Goal: Task Accomplishment & Management: Manage account settings

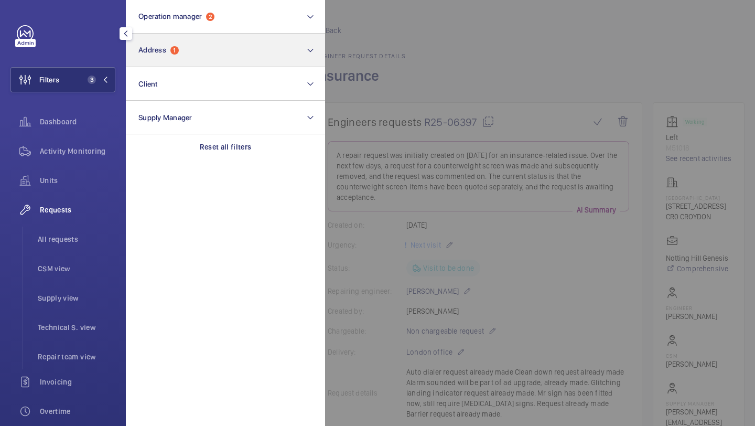
scroll to position [253, 0]
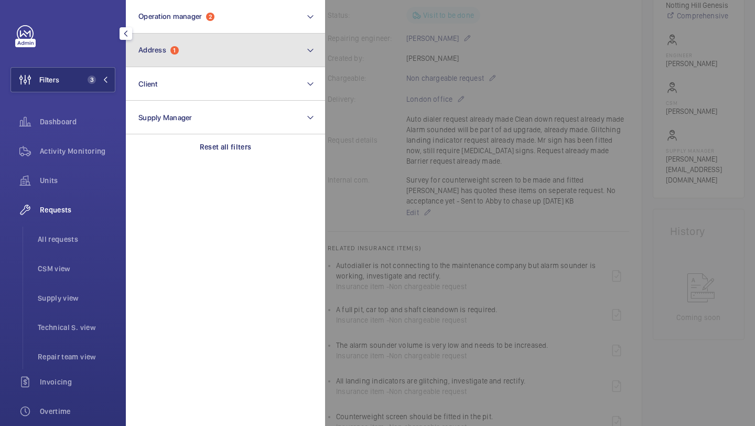
click at [167, 41] on button "Address 1" at bounding box center [225, 51] width 199 height 34
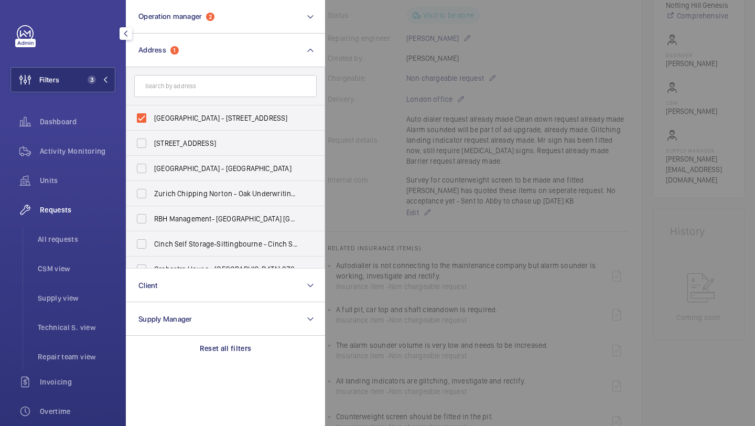
click at [167, 112] on label "[GEOGRAPHIC_DATA] - [STREET_ADDRESS]" at bounding box center [217, 117] width 183 height 25
click at [152, 112] on input "[GEOGRAPHIC_DATA] - [STREET_ADDRESS]" at bounding box center [141, 118] width 21 height 21
checkbox input "false"
click at [88, 226] on div "Requests All requests CSM view Supply view Technical S. view Repair team view" at bounding box center [62, 283] width 105 height 172
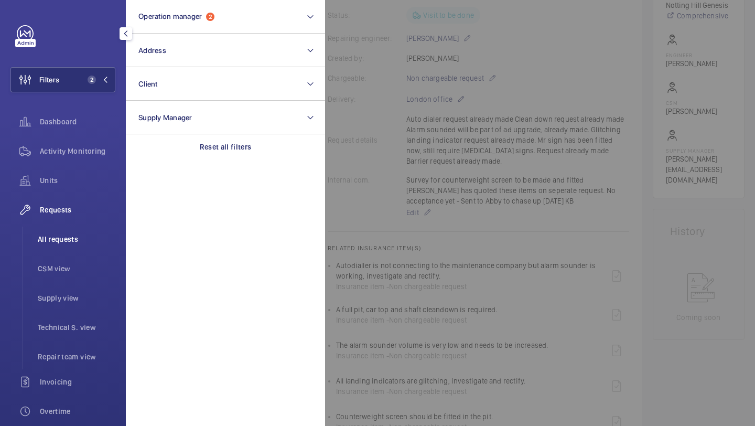
click at [87, 229] on li "All requests" at bounding box center [72, 239] width 86 height 25
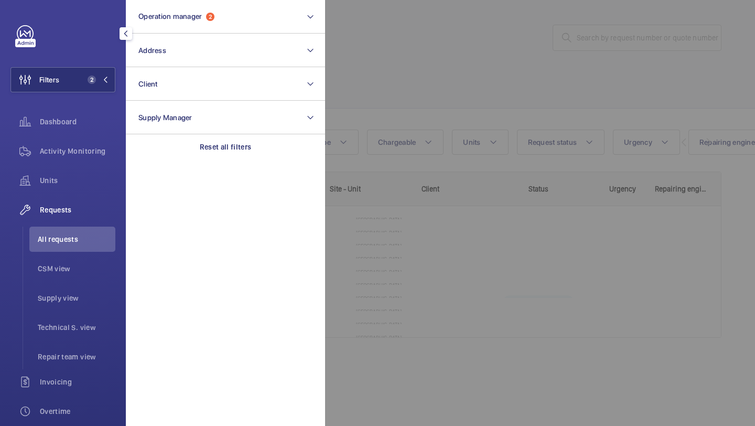
click at [364, 63] on div at bounding box center [702, 213] width 755 height 426
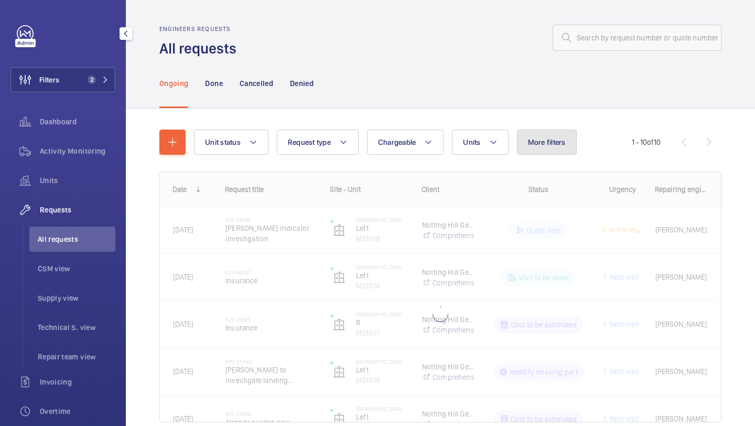
click at [544, 153] on button "More filters" at bounding box center [547, 142] width 60 height 25
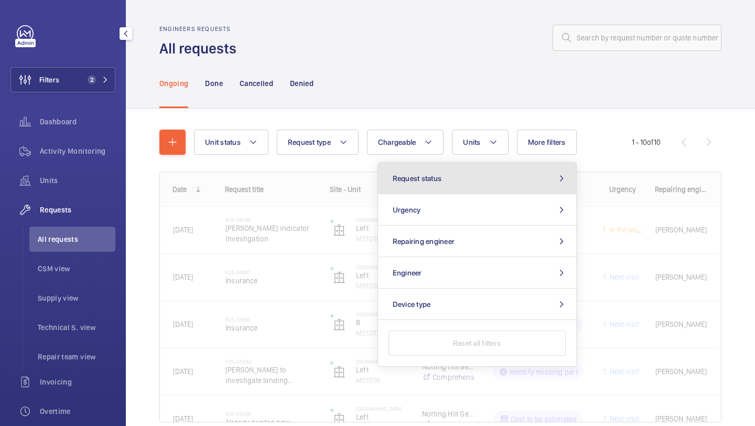
click at [507, 168] on button "Request status" at bounding box center [477, 178] width 198 height 31
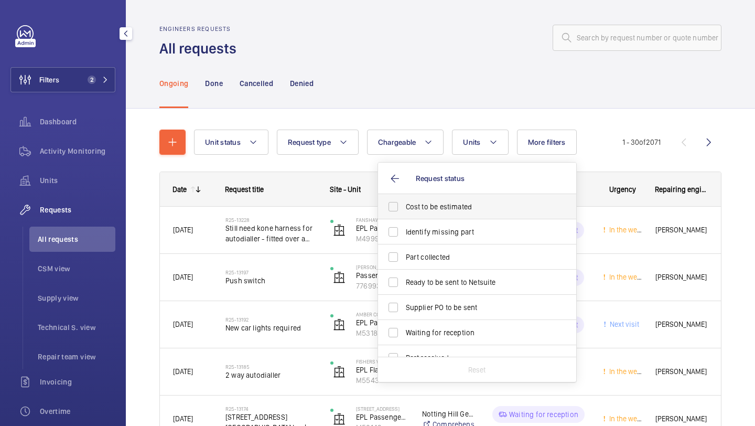
click at [477, 200] on label "Cost to be estimated" at bounding box center [469, 206] width 183 height 25
click at [404, 200] on input "Cost to be estimated" at bounding box center [393, 206] width 21 height 21
checkbox input "true"
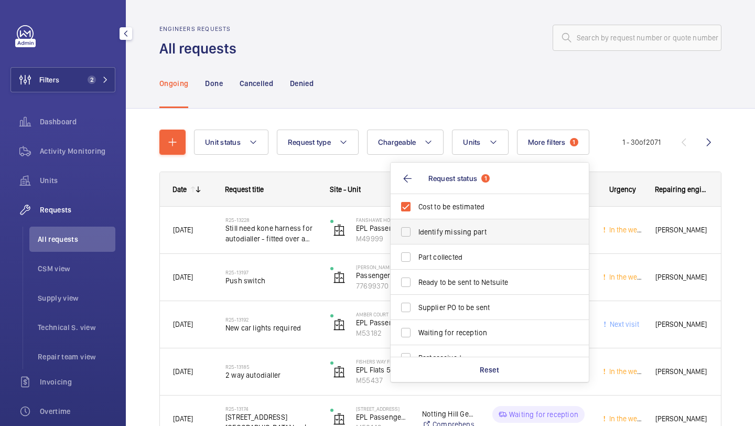
click at [464, 224] on label "Identify missing part" at bounding box center [482, 231] width 183 height 25
click at [417, 224] on input "Identify missing part" at bounding box center [406, 231] width 21 height 21
checkbox input "true"
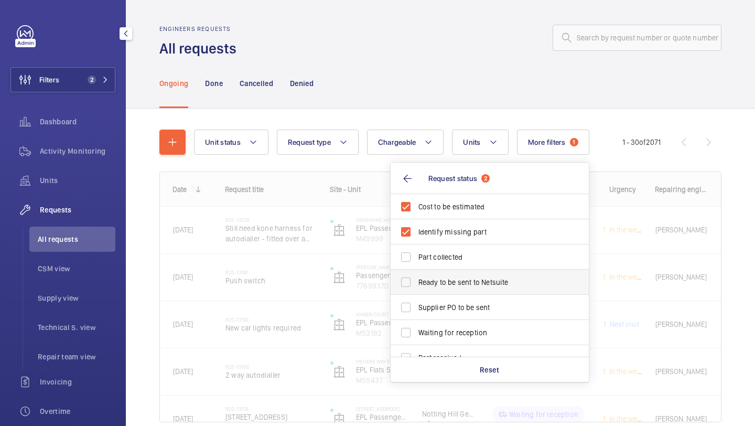
click at [441, 291] on label "Ready to be sent to Netsuite" at bounding box center [482, 282] width 183 height 25
click at [417, 291] on input "Ready to be sent to Netsuite" at bounding box center [406, 282] width 21 height 21
checkbox input "true"
click at [440, 305] on span "Supplier PO to be sent" at bounding box center [491, 307] width 144 height 10
click at [417, 305] on input "Supplier PO to be sent" at bounding box center [406, 307] width 21 height 21
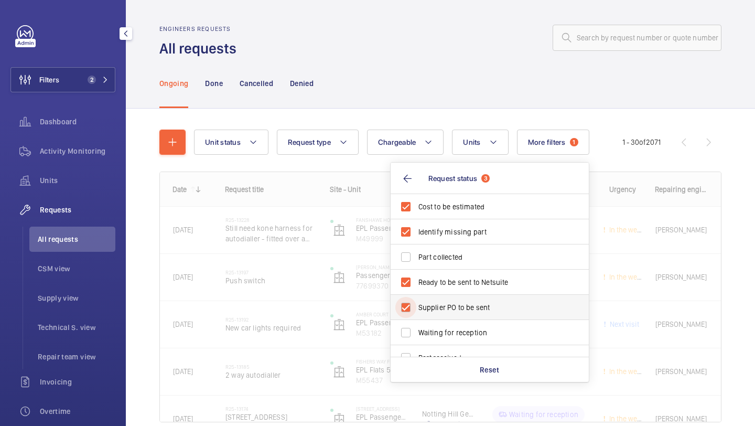
checkbox input "true"
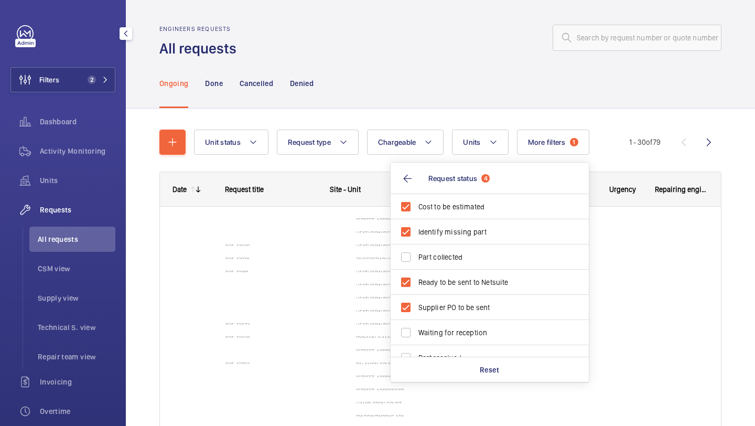
click at [436, 2] on wm-front-admin-header "Engineers requests All requests" at bounding box center [441, 29] width 630 height 58
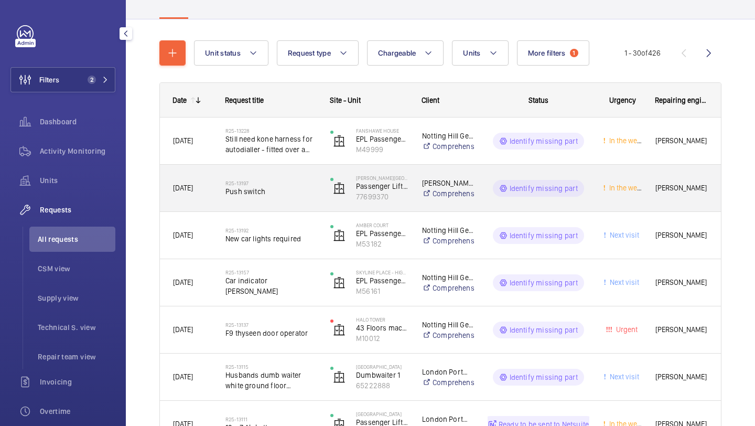
scroll to position [90, 0]
click at [250, 175] on div "R25-13197 Push switch" at bounding box center [271, 188] width 91 height 30
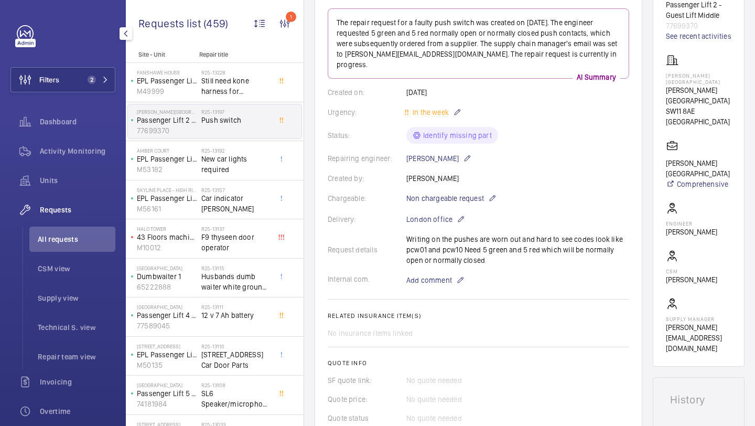
scroll to position [130, 0]
